Goal: Task Accomplishment & Management: Use online tool/utility

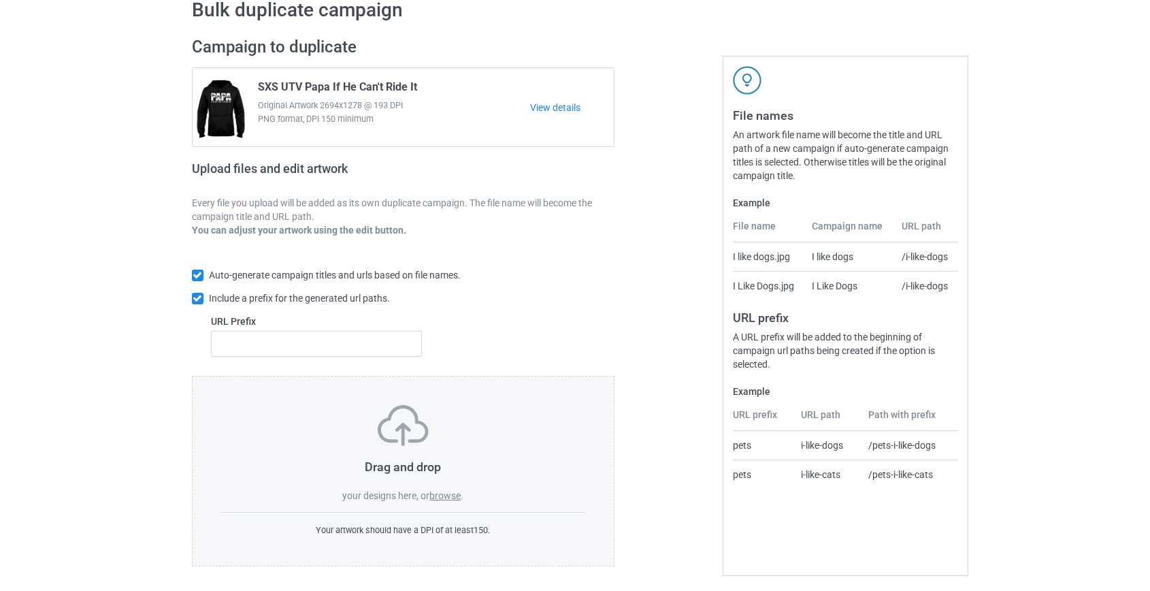
scroll to position [71, 0]
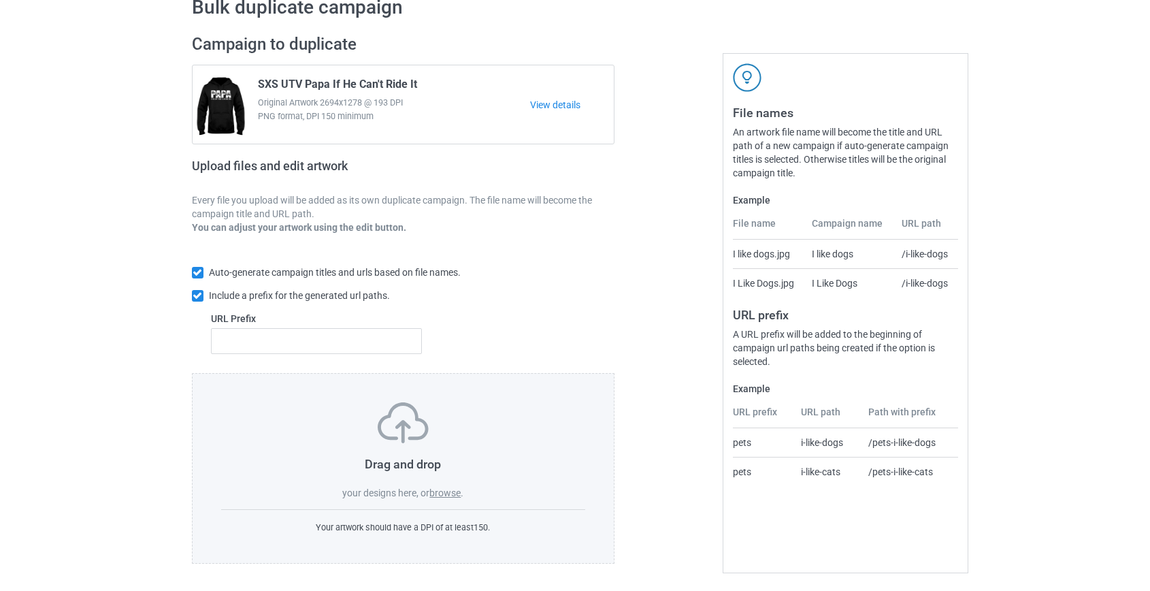
click at [456, 493] on label "browse" at bounding box center [444, 492] width 31 height 11
click at [0, 0] on input "browse" at bounding box center [0, 0] width 0 height 0
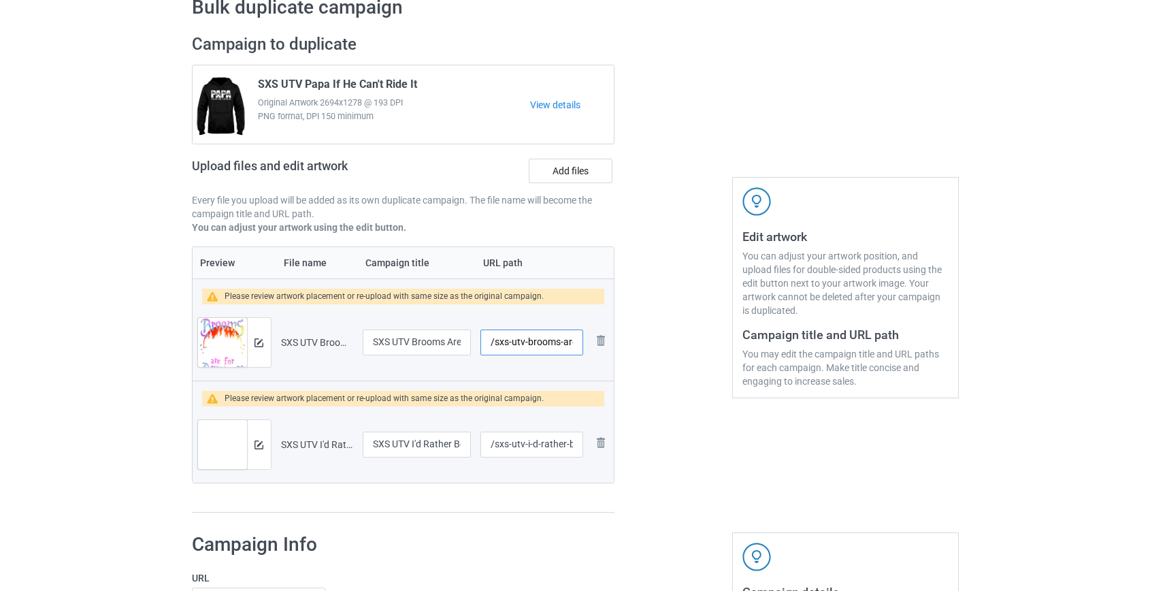
drag, startPoint x: 510, startPoint y: 340, endPoint x: 525, endPoint y: 342, distance: 15.2
click at [525, 342] on input "/sxs-utv-brooms-are-for-amateurs" at bounding box center [532, 342] width 102 height 26
click at [555, 340] on input "/sxs-brooms-are-for-amateurs" at bounding box center [532, 342] width 102 height 26
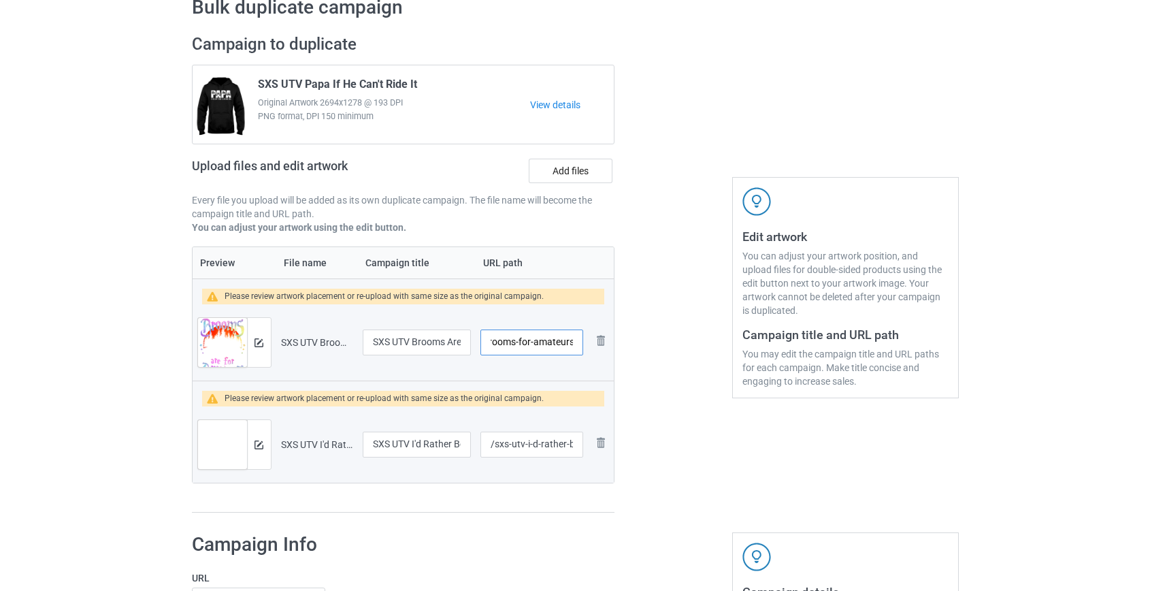
drag, startPoint x: 558, startPoint y: 338, endPoint x: 937, endPoint y: 431, distance: 389.6
click at [937, 431] on div "Campaign to duplicate SXS UTV Papa If He Can't Ride It Original Artwork 2694x12…" at bounding box center [575, 274] width 786 height 498
type input "/sxs-brooms-for"
click at [520, 441] on input "/sxs-utv-i-d-rather-be-offroading" at bounding box center [532, 445] width 102 height 26
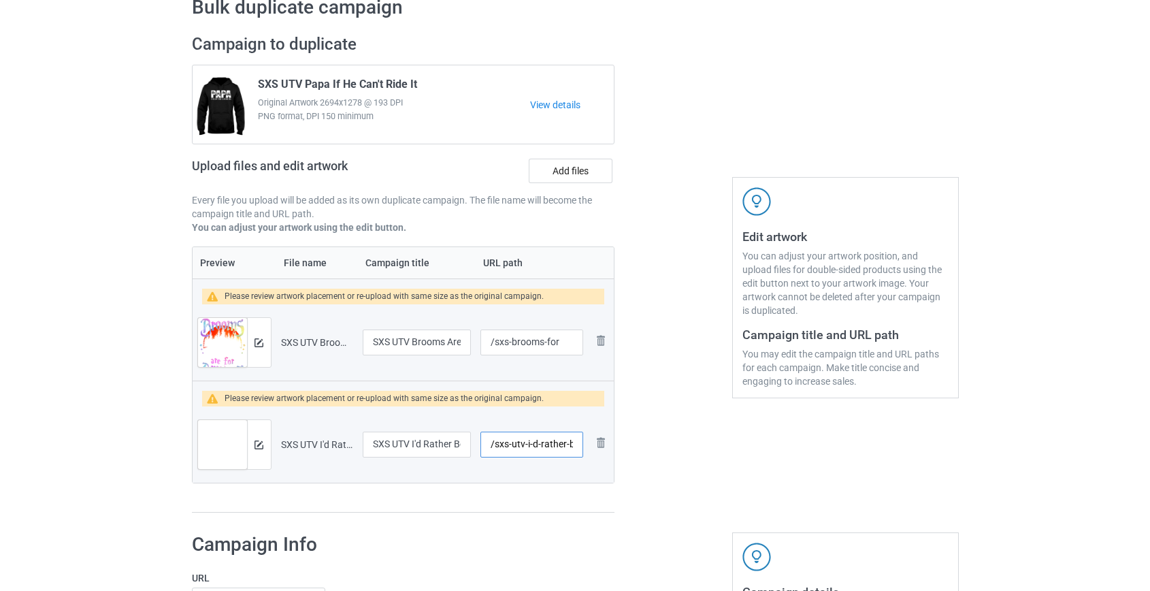
click at [520, 441] on input "/sxs-utv-i-d-rather-be-offroading" at bounding box center [532, 445] width 102 height 26
drag, startPoint x: 545, startPoint y: 441, endPoint x: 921, endPoint y: 480, distance: 377.7
click at [919, 480] on div "Campaign to duplicate SXS UTV Papa If He Can't Ride It Original Artwork 2694x12…" at bounding box center [575, 274] width 786 height 498
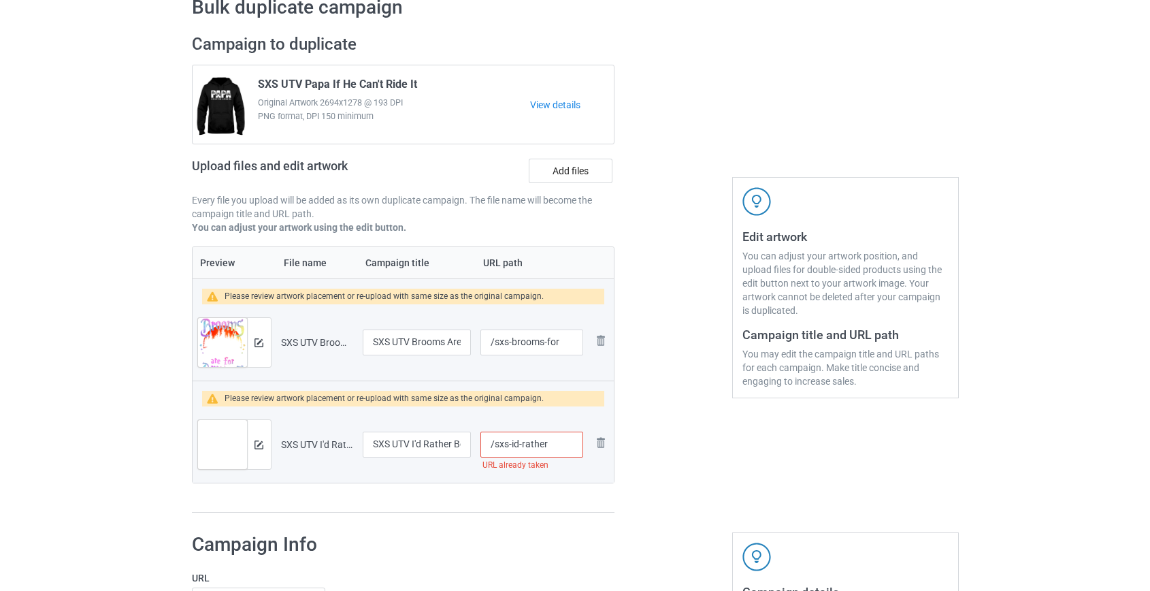
click at [523, 442] on input "/sxs-id-rather" at bounding box center [532, 445] width 102 height 26
type input "/sxs-idrather"
click at [259, 338] on img at bounding box center [259, 342] width 9 height 9
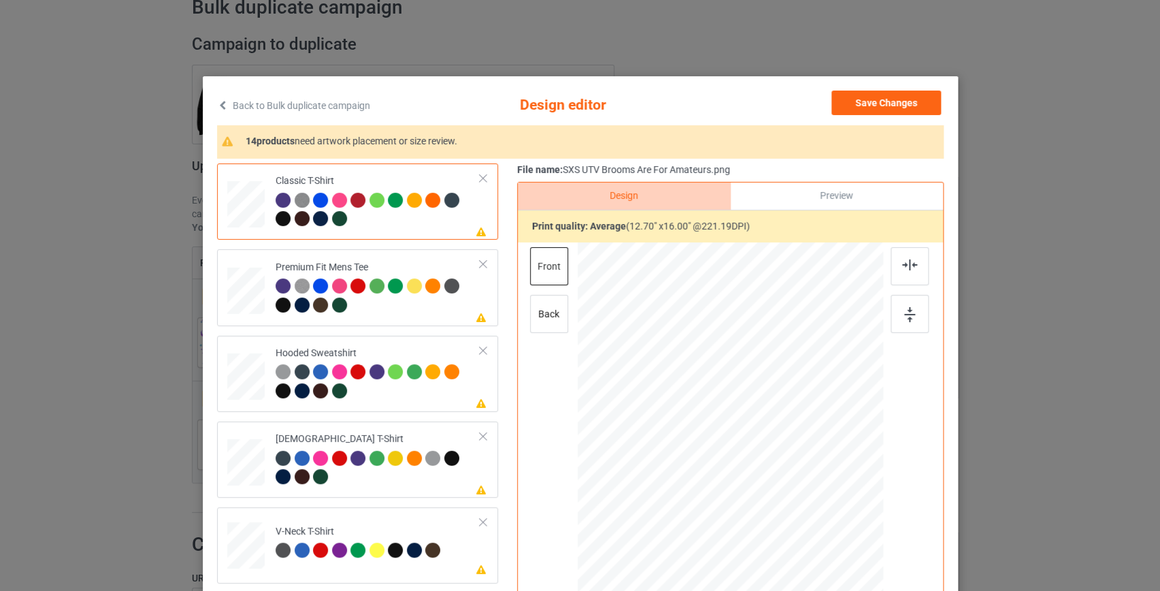
click at [253, 97] on link "Back to Bulk duplicate campaign" at bounding box center [293, 106] width 153 height 30
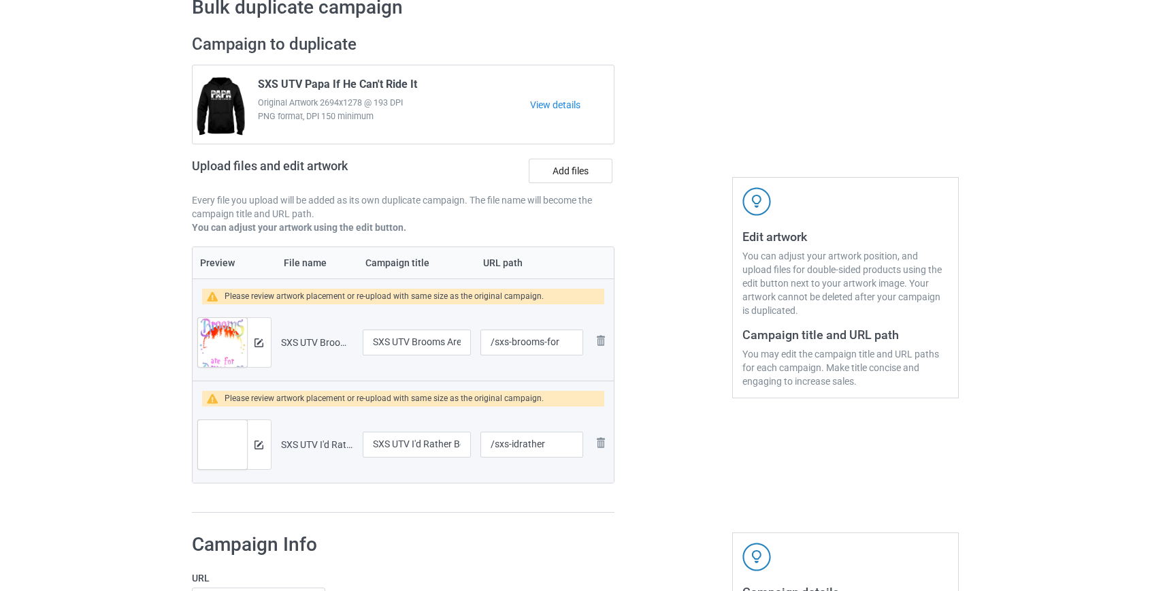
click at [253, 442] on div at bounding box center [259, 444] width 24 height 49
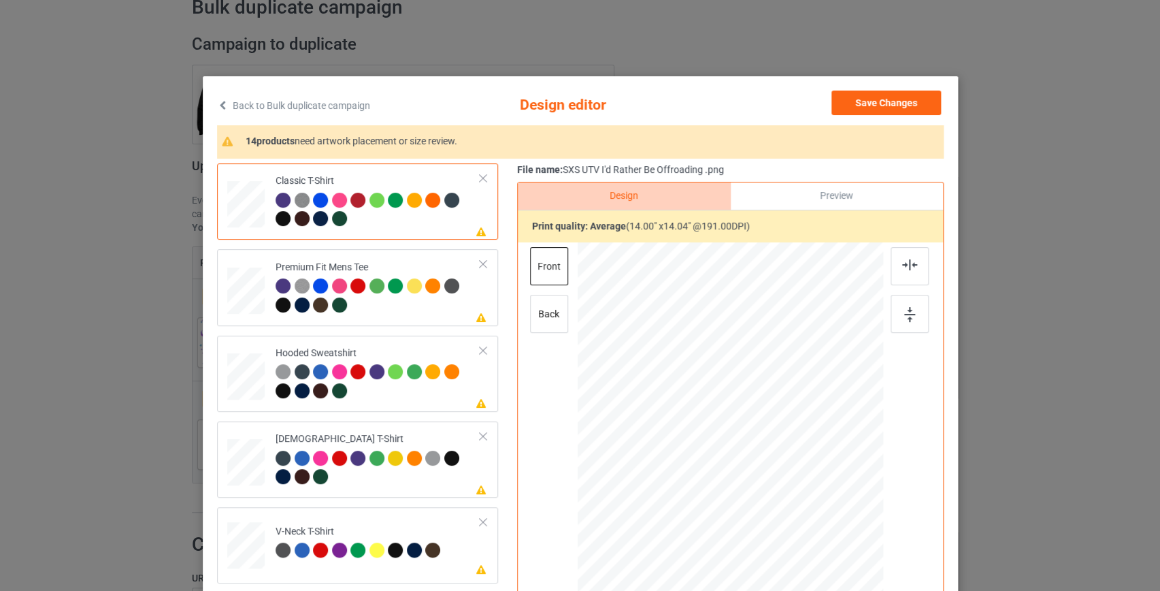
click at [346, 104] on link "Back to Bulk duplicate campaign" at bounding box center [293, 106] width 153 height 30
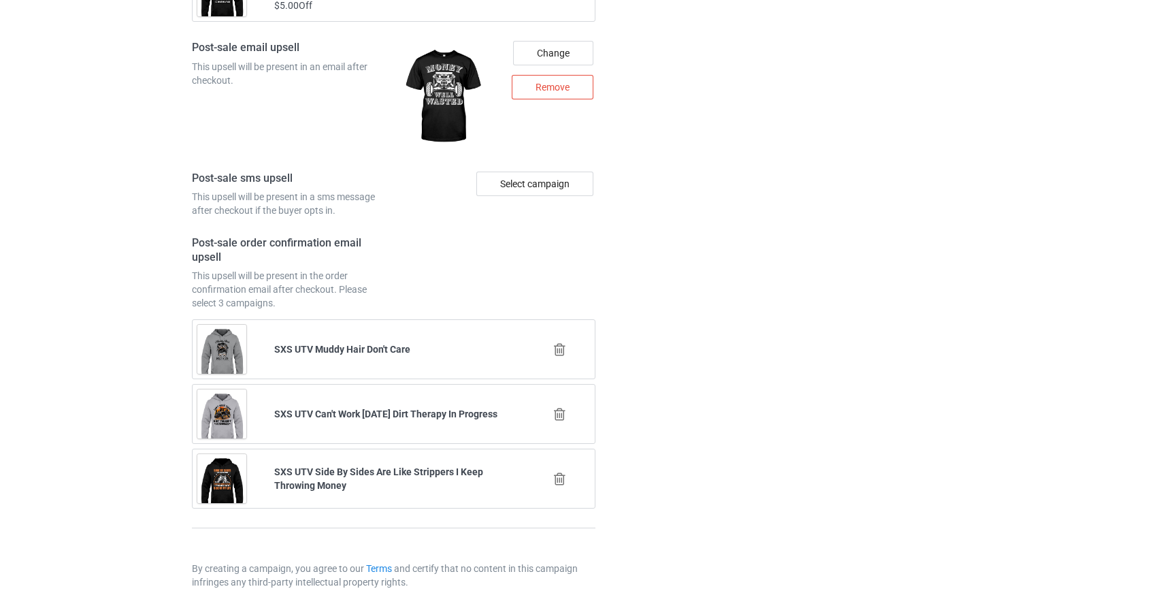
scroll to position [1993, 0]
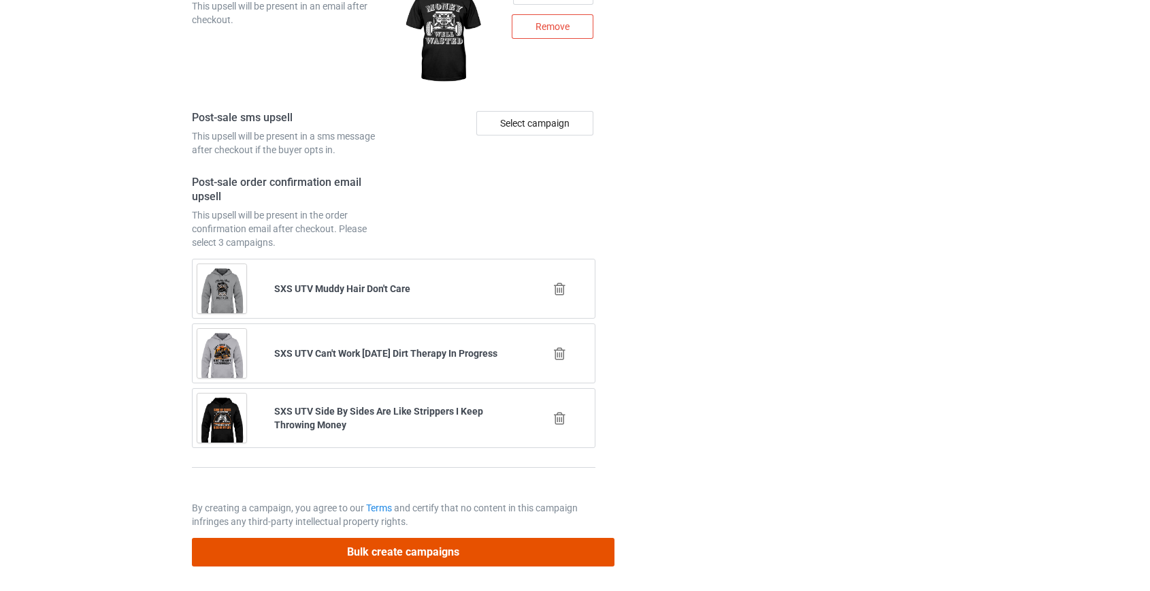
click at [393, 547] on button "Bulk create campaigns" at bounding box center [403, 552] width 423 height 28
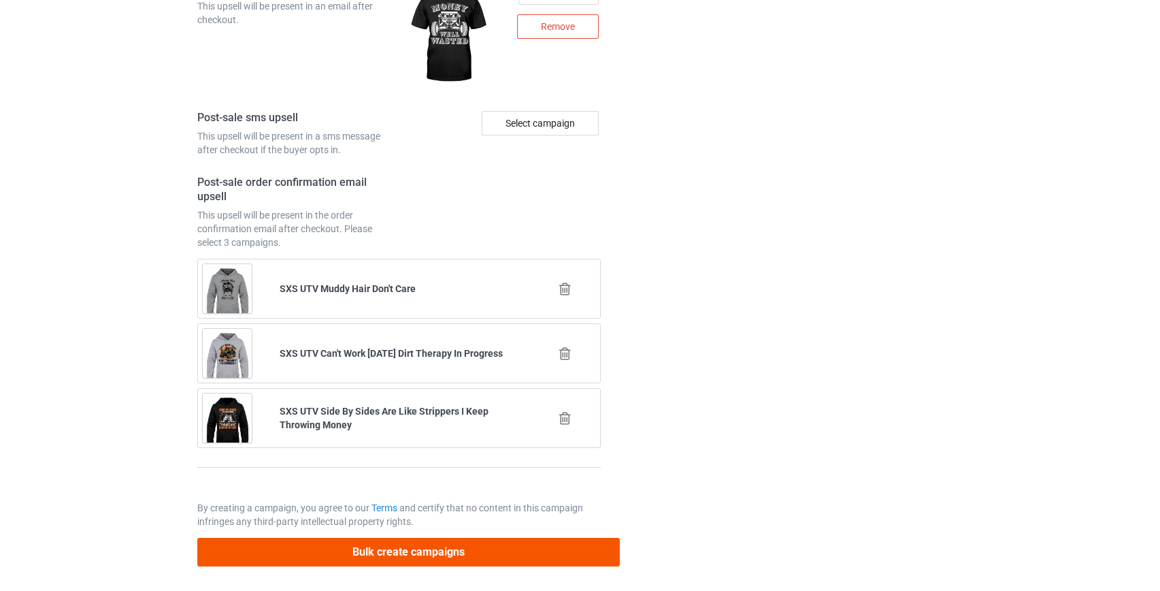
scroll to position [0, 0]
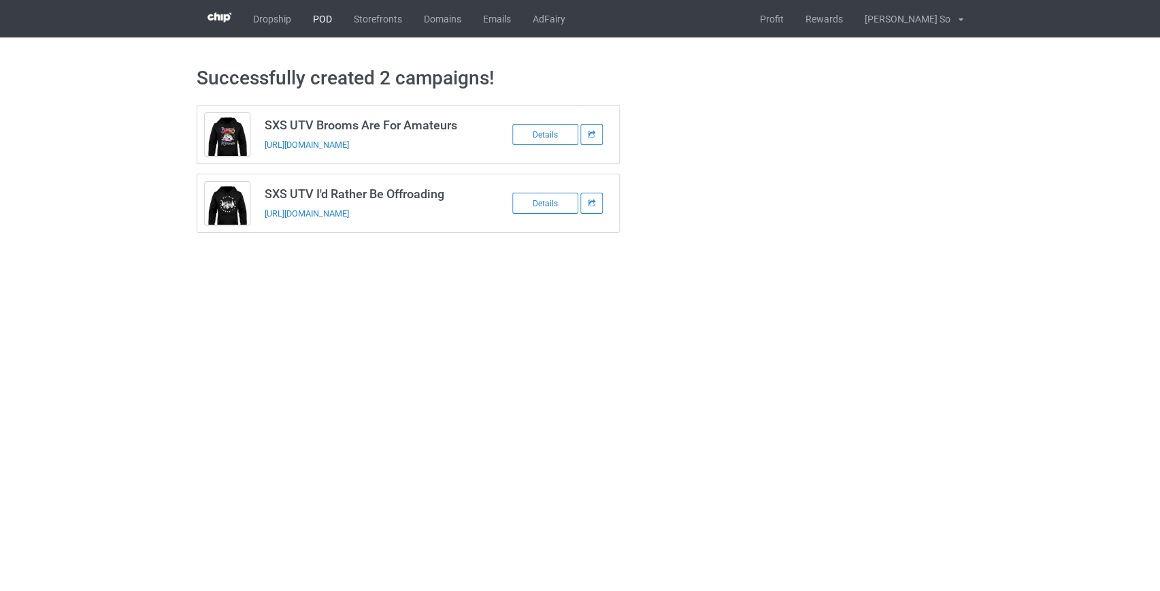
click at [327, 22] on link "POD" at bounding box center [322, 18] width 41 height 37
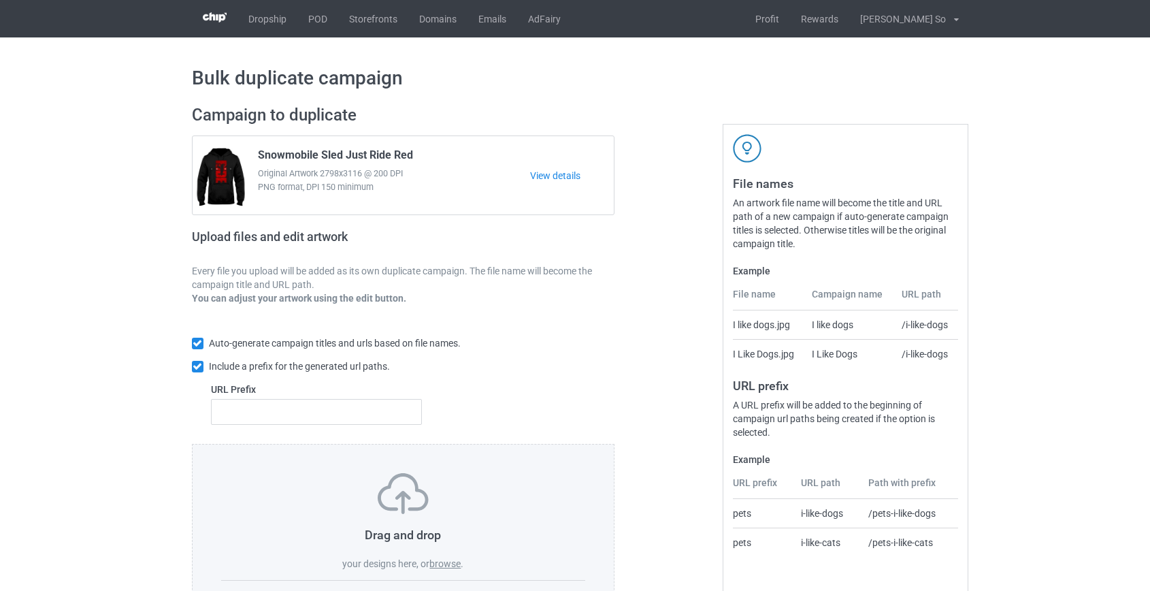
click at [449, 563] on label "browse" at bounding box center [444, 563] width 31 height 11
click at [0, 0] on input "browse" at bounding box center [0, 0] width 0 height 0
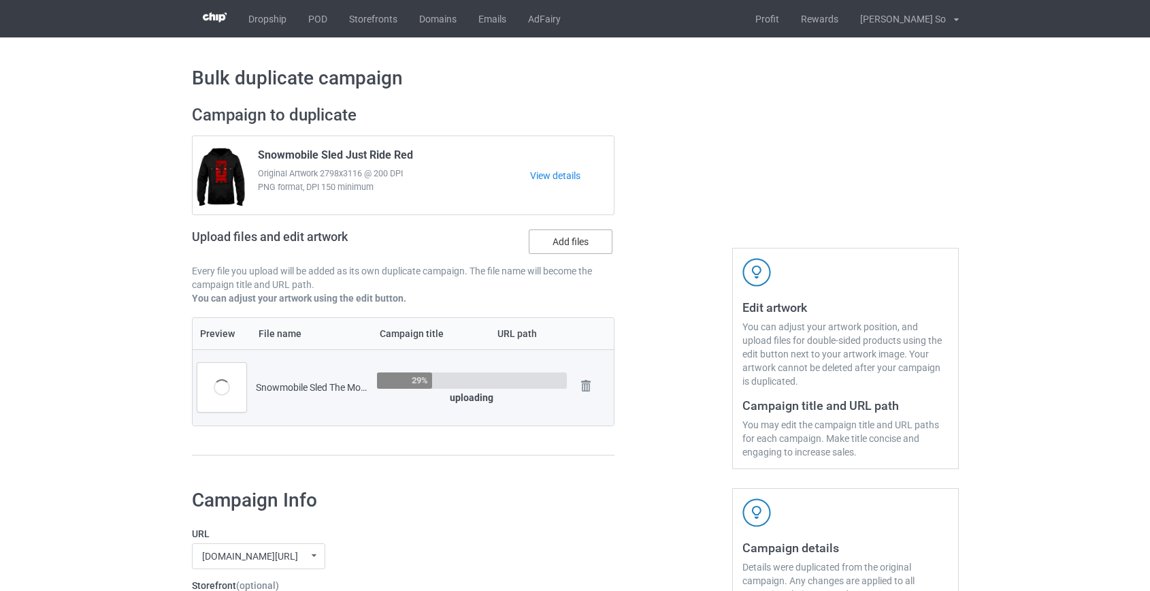
click at [573, 243] on label "Add files" at bounding box center [571, 241] width 84 height 25
click at [0, 0] on input "Add files" at bounding box center [0, 0] width 0 height 0
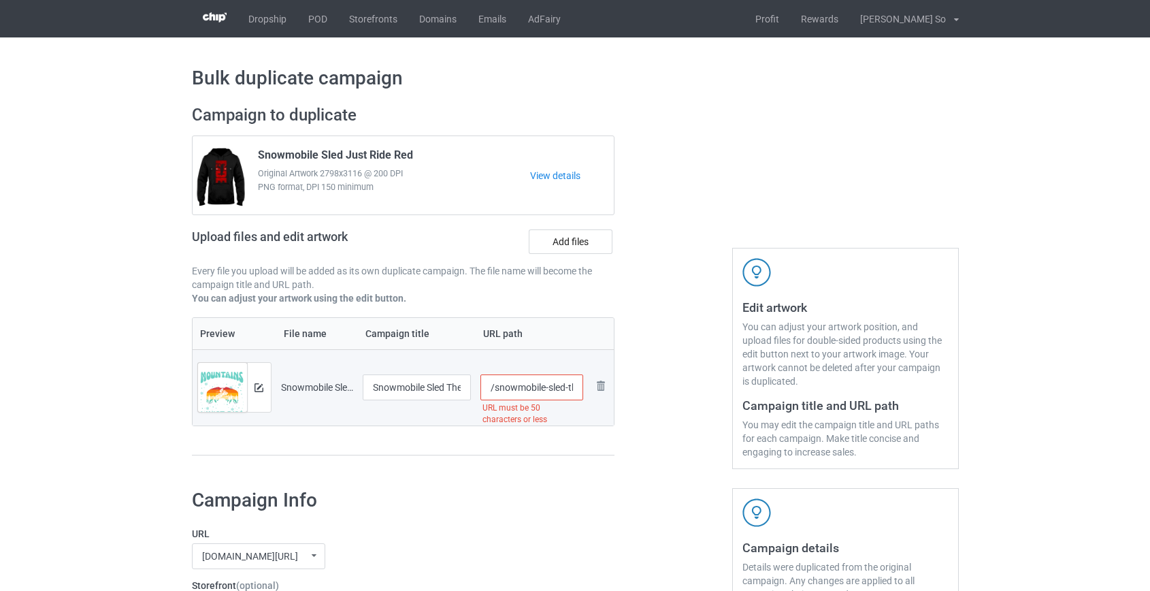
click at [525, 383] on input "/snowmobile-sled-the-mountains-are-calling-and-i-must-go" at bounding box center [532, 387] width 103 height 26
drag, startPoint x: 531, startPoint y: 383, endPoint x: 558, endPoint y: 383, distance: 27.2
click at [558, 383] on input "/sled-the-mountains-are-calling-and-i-must-go" at bounding box center [532, 387] width 103 height 26
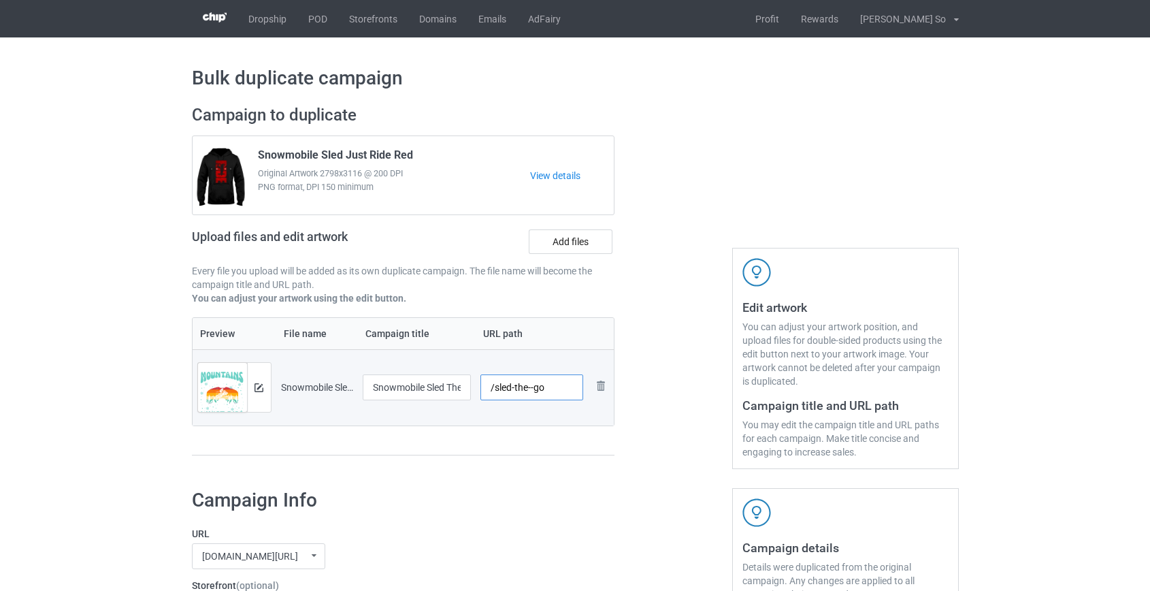
scroll to position [0, 0]
type input "/sled-the-go"
click at [261, 387] on img at bounding box center [259, 387] width 9 height 9
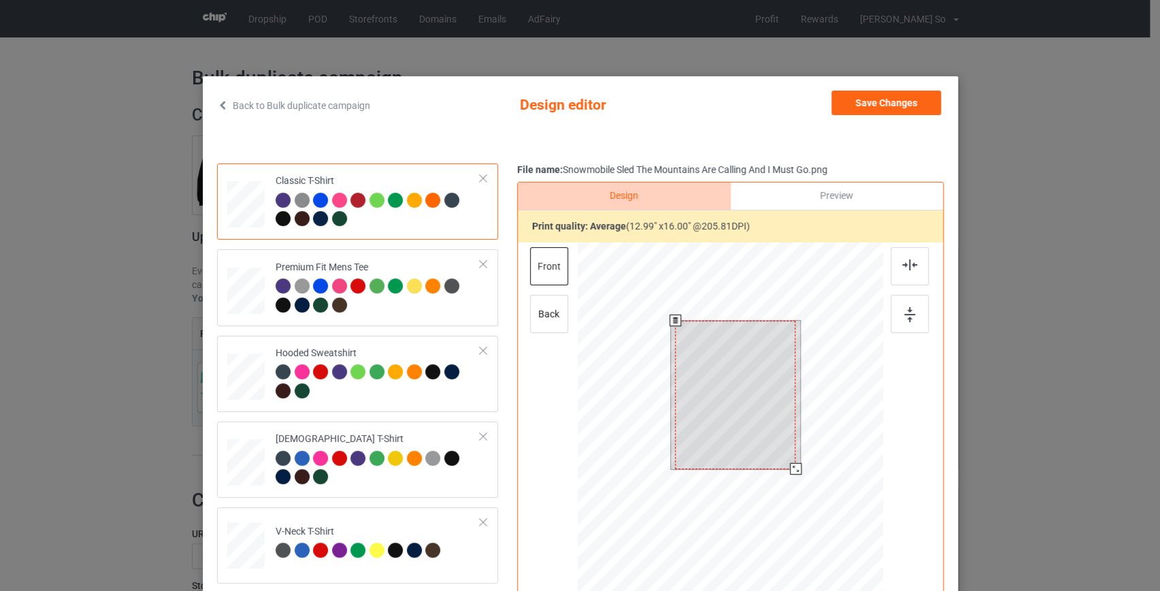
click at [790, 491] on div at bounding box center [730, 435] width 306 height 386
click at [892, 104] on button "Save Changes" at bounding box center [887, 103] width 110 height 25
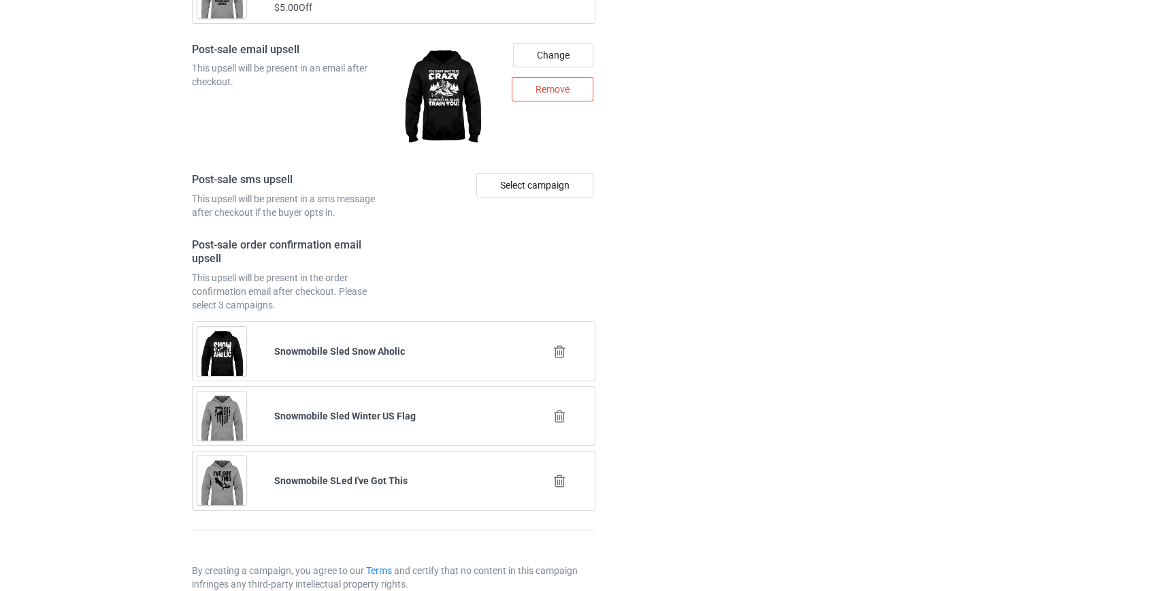
scroll to position [1878, 0]
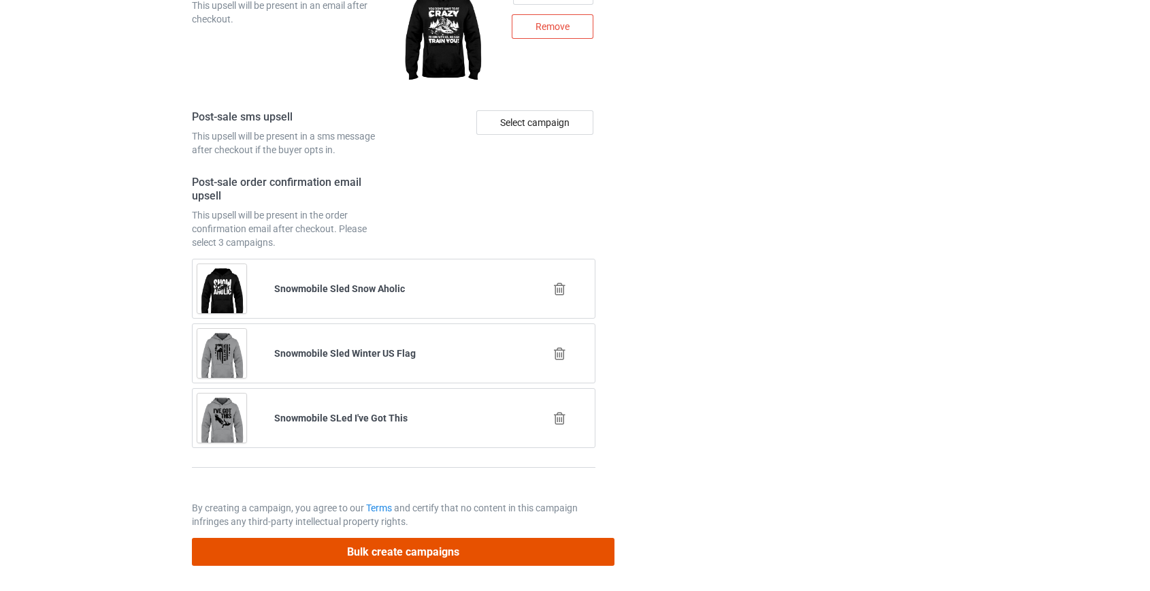
click at [447, 551] on button "Bulk create campaigns" at bounding box center [403, 552] width 423 height 28
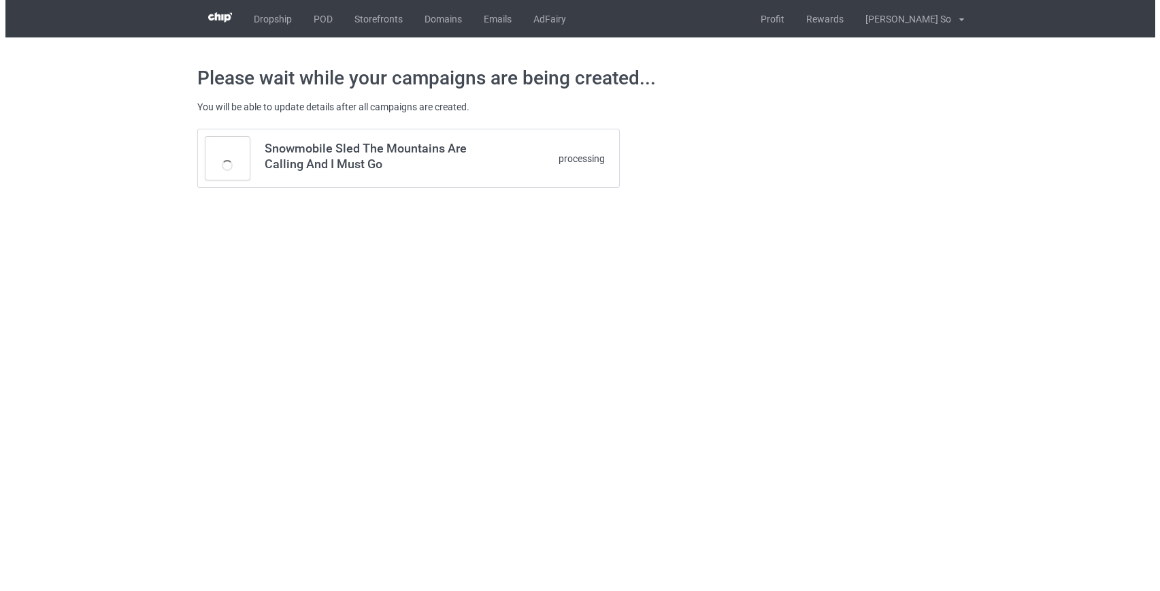
scroll to position [0, 0]
